Goal: Task Accomplishment & Management: Complete application form

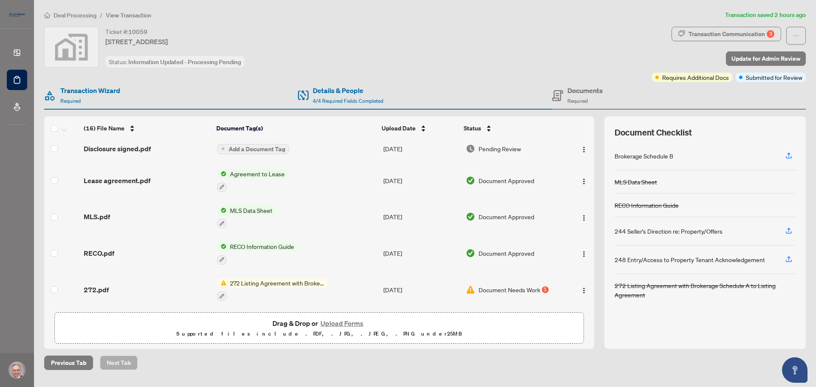
scroll to position [356, 0]
click at [345, 322] on button "Upload Forms" at bounding box center [342, 323] width 48 height 11
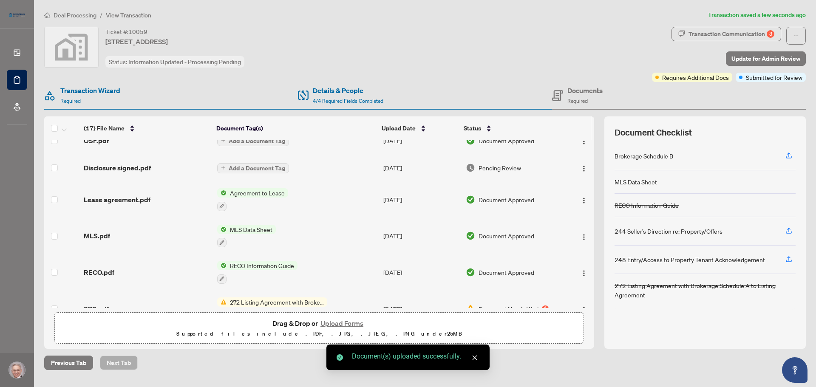
scroll to position [383, 0]
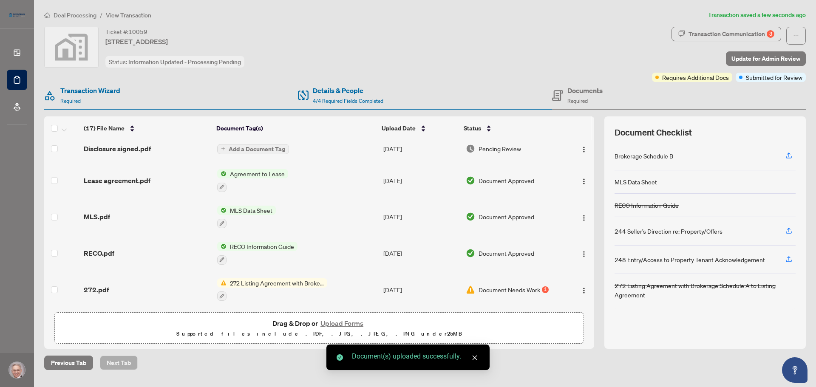
click at [333, 325] on button "Upload Forms" at bounding box center [342, 323] width 48 height 11
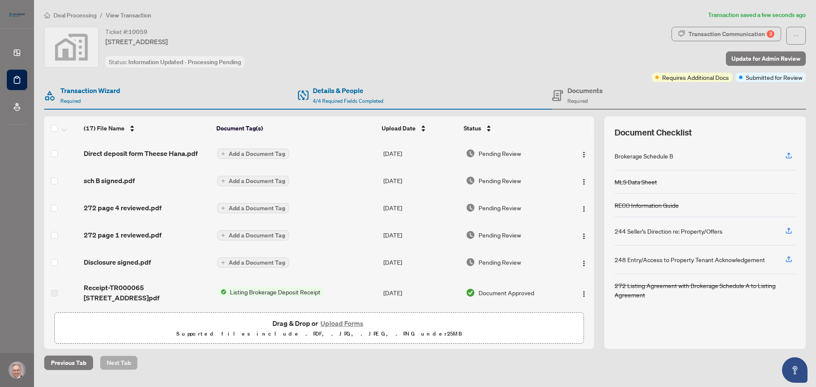
scroll to position [0, 0]
click at [333, 324] on button "Upload Forms" at bounding box center [342, 323] width 48 height 11
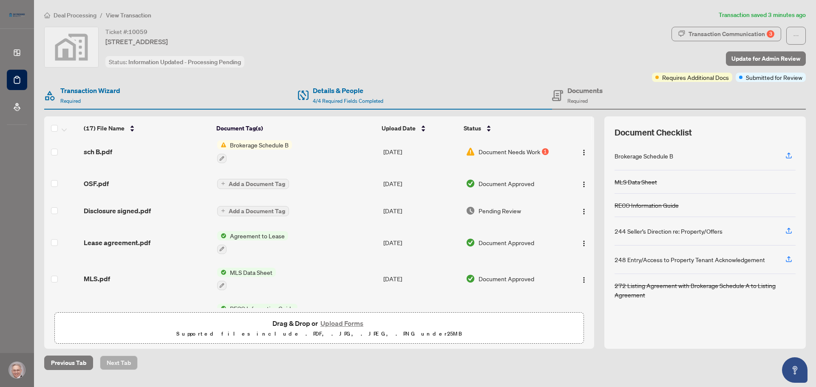
scroll to position [383, 0]
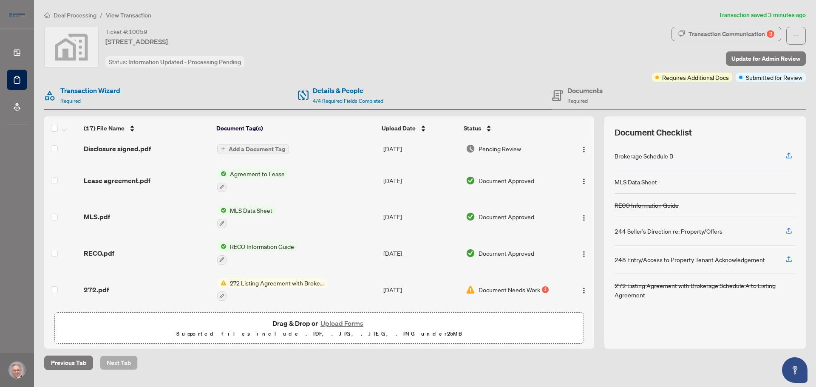
click at [327, 323] on button "Upload Forms" at bounding box center [342, 323] width 48 height 11
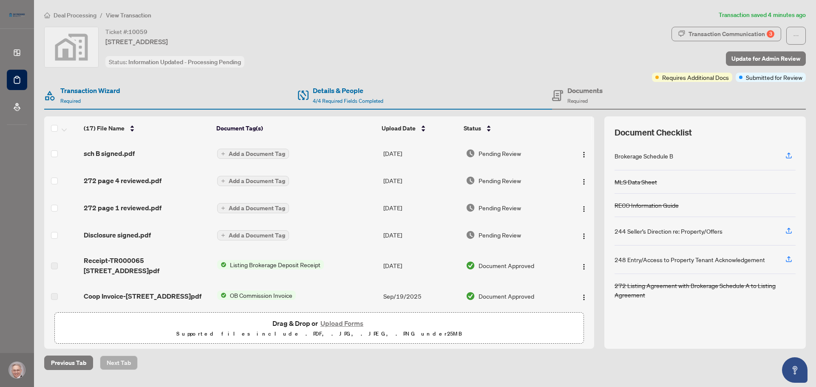
scroll to position [0, 0]
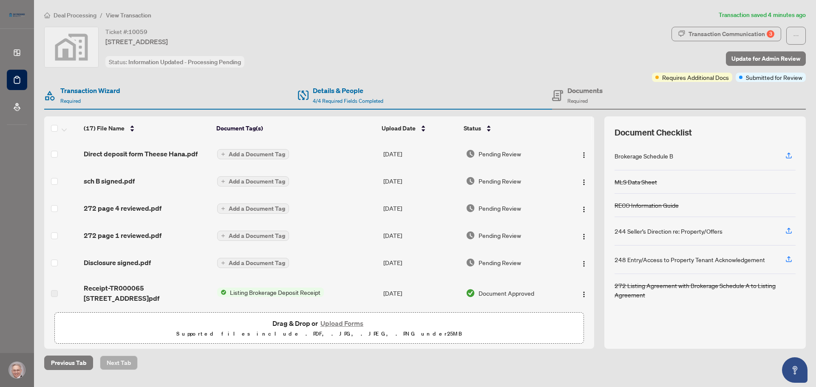
click at [349, 322] on button "Upload Forms" at bounding box center [342, 323] width 48 height 11
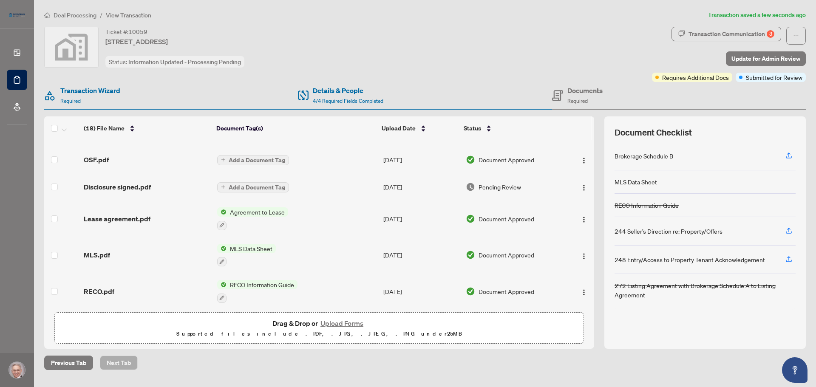
scroll to position [410, 0]
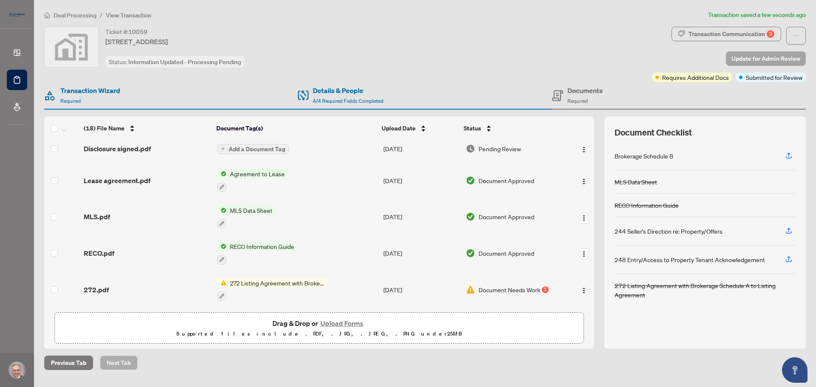
click at [759, 54] on span "Update for Admin Review" at bounding box center [765, 59] width 69 height 14
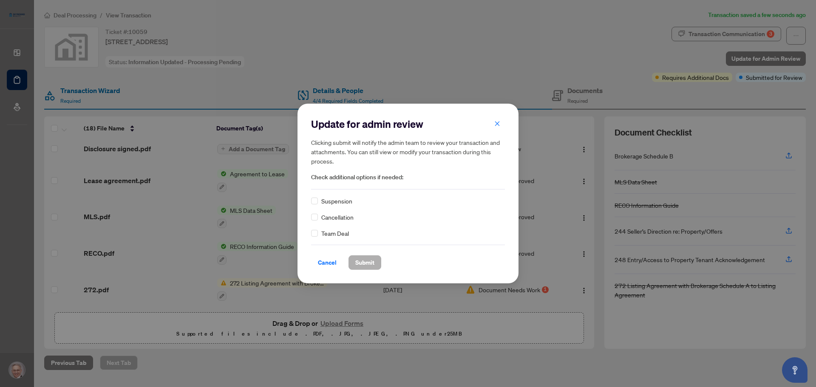
click at [359, 263] on span "Submit" at bounding box center [364, 263] width 19 height 14
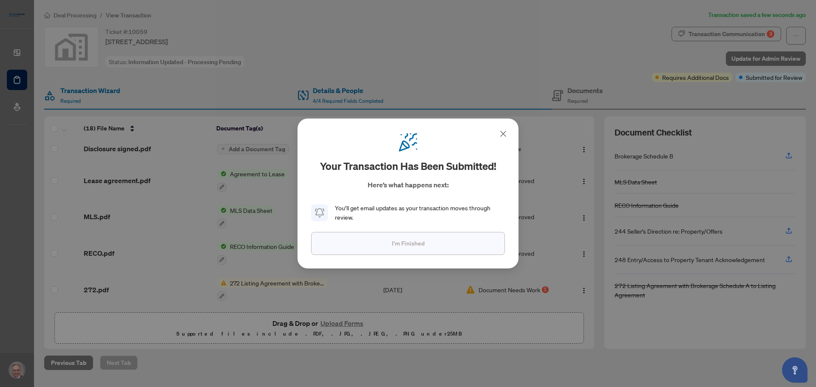
click at [424, 241] on span "I'm Finished" at bounding box center [408, 244] width 33 height 14
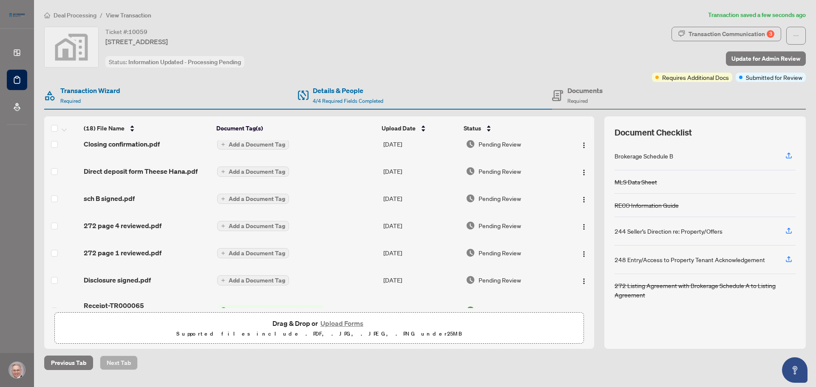
scroll to position [0, 0]
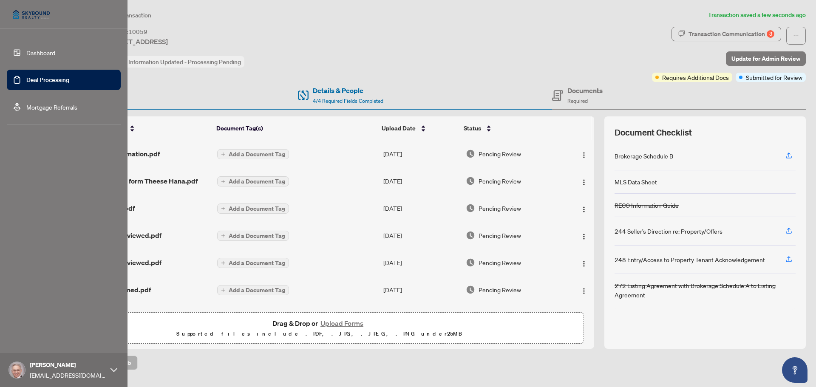
click at [38, 56] on link "Dashboard" at bounding box center [40, 53] width 29 height 8
